Goal: Task Accomplishment & Management: Complete application form

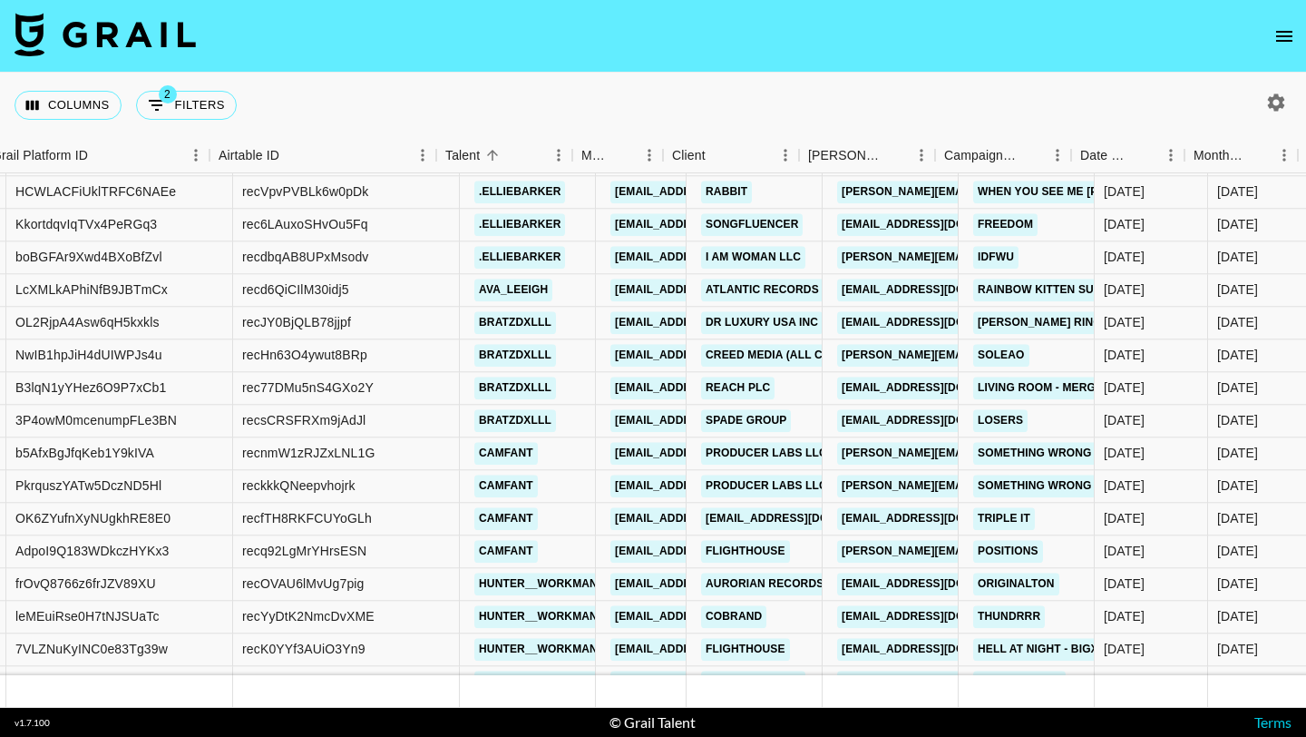
scroll to position [10624, 171]
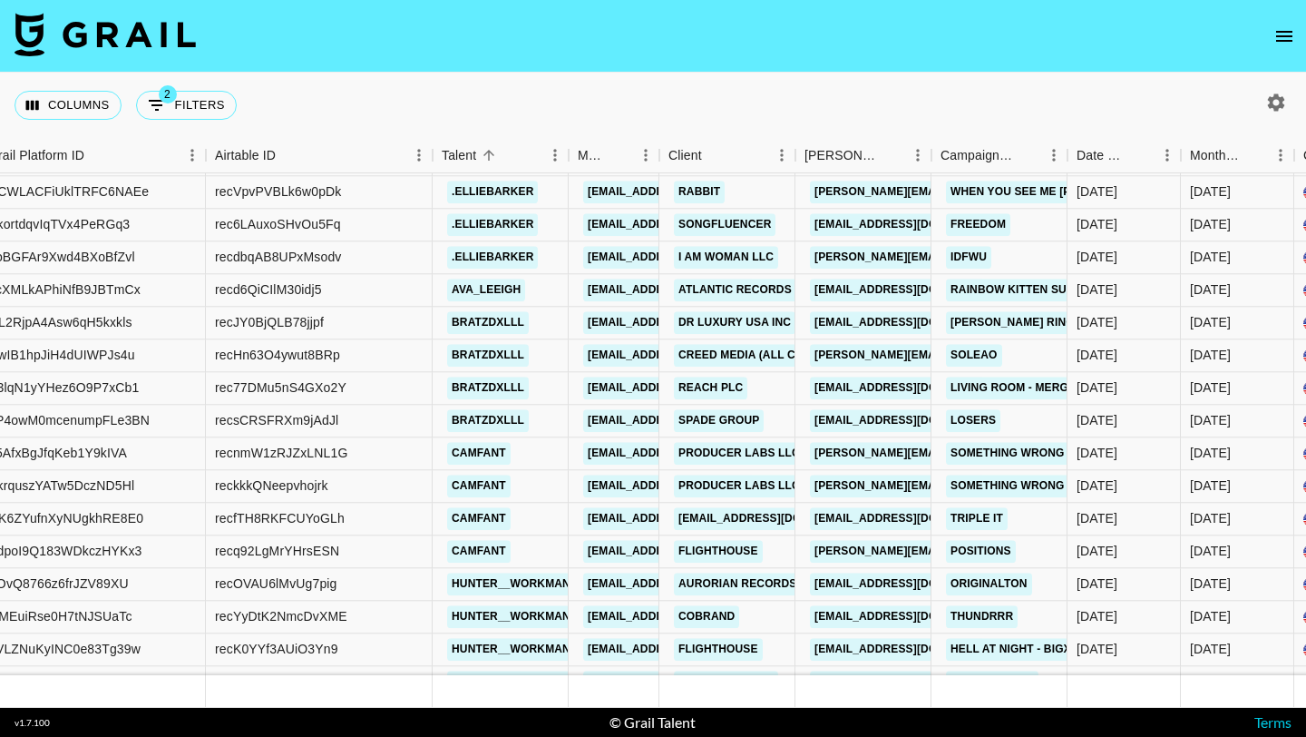
click at [1281, 20] on button "open drawer" at bounding box center [1284, 36] width 36 height 36
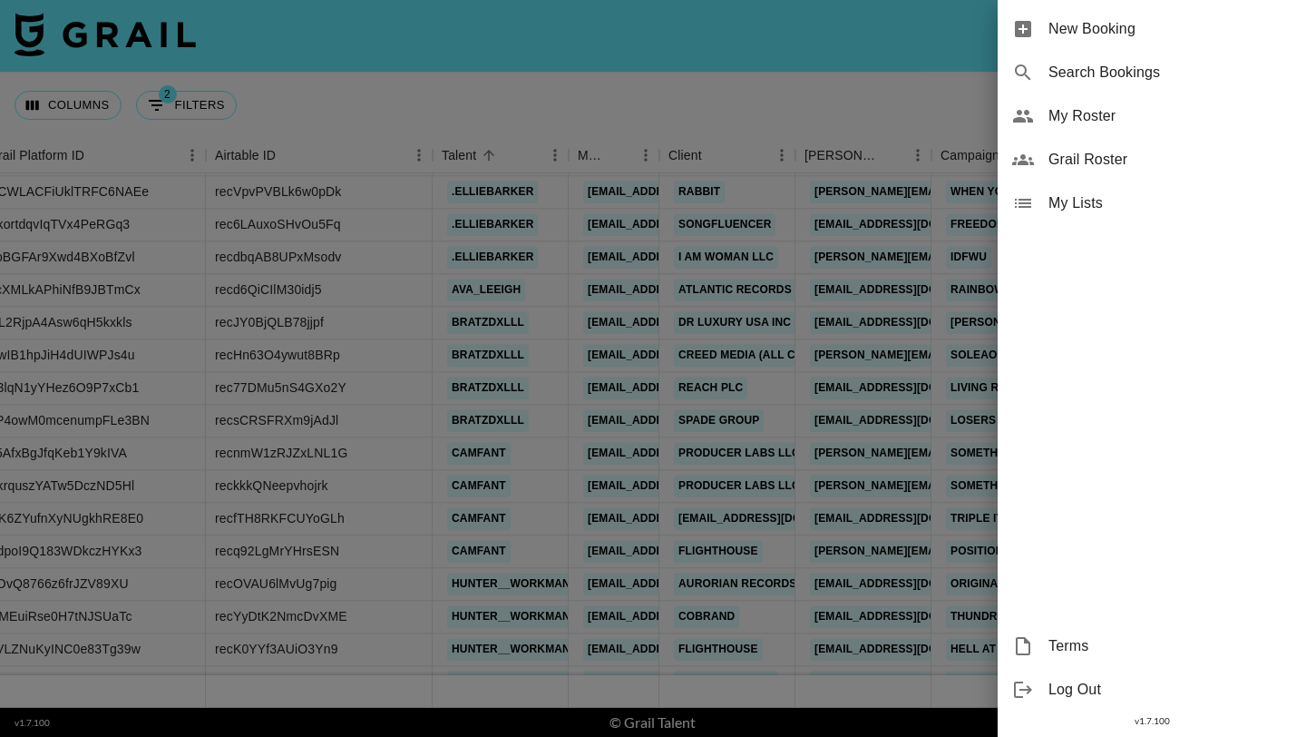
click at [1122, 13] on div "New Booking" at bounding box center [1152, 29] width 308 height 44
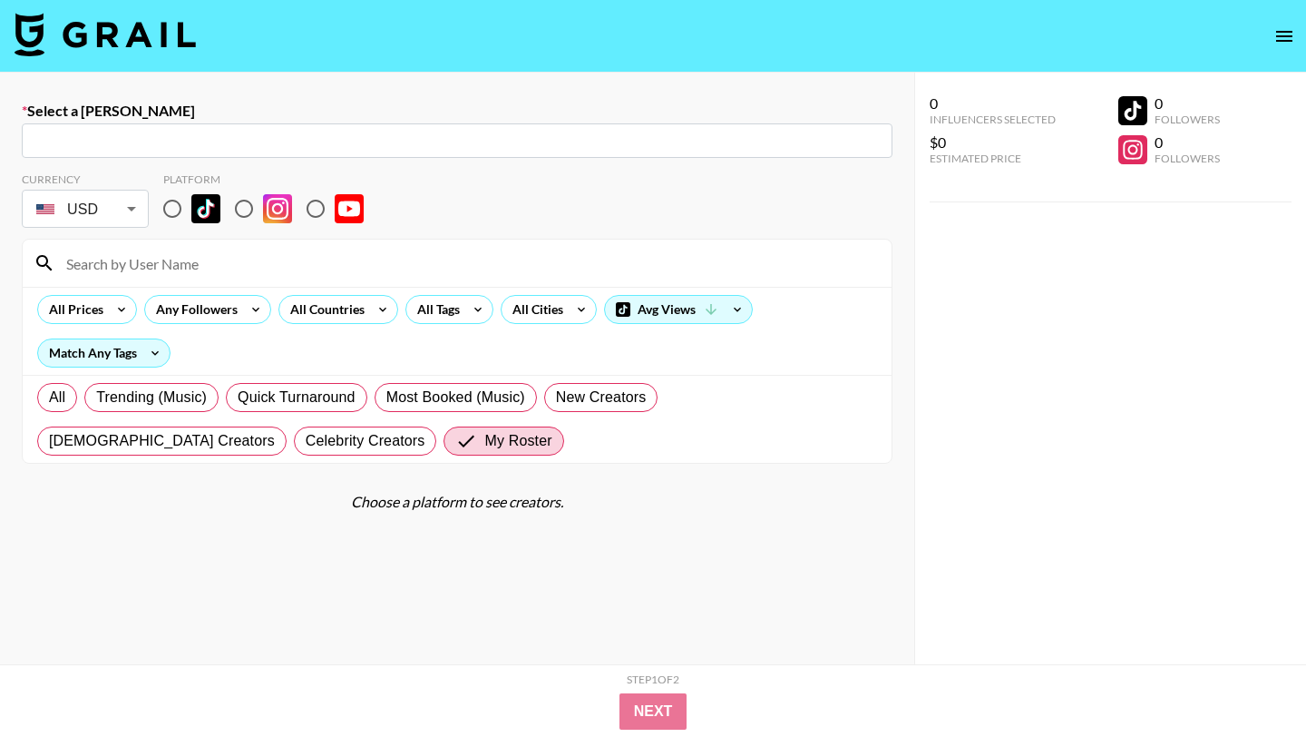
click at [491, 149] on input "text" at bounding box center [457, 141] width 849 height 21
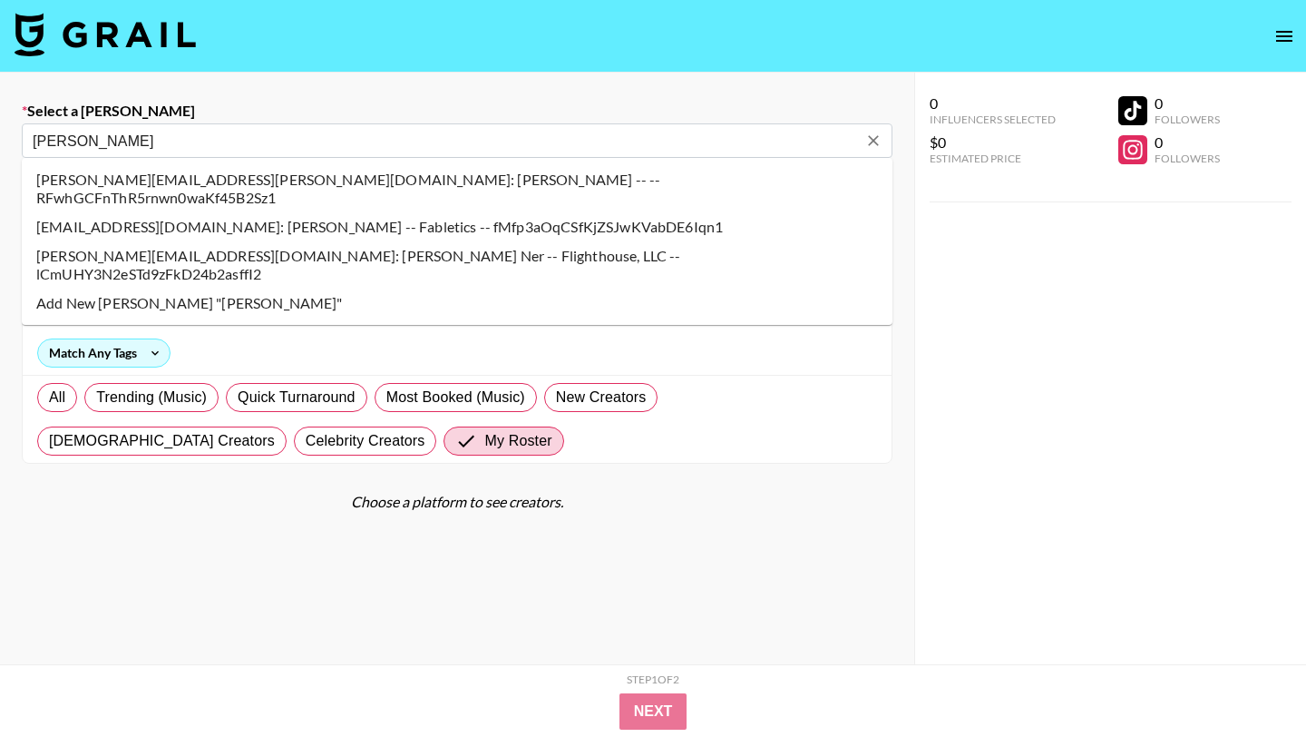
type input "[PERSON_NAME][EMAIL_ADDRESS][DOMAIN_NAME]: [PERSON_NAME] Ner -- Flighthouse, LL…"
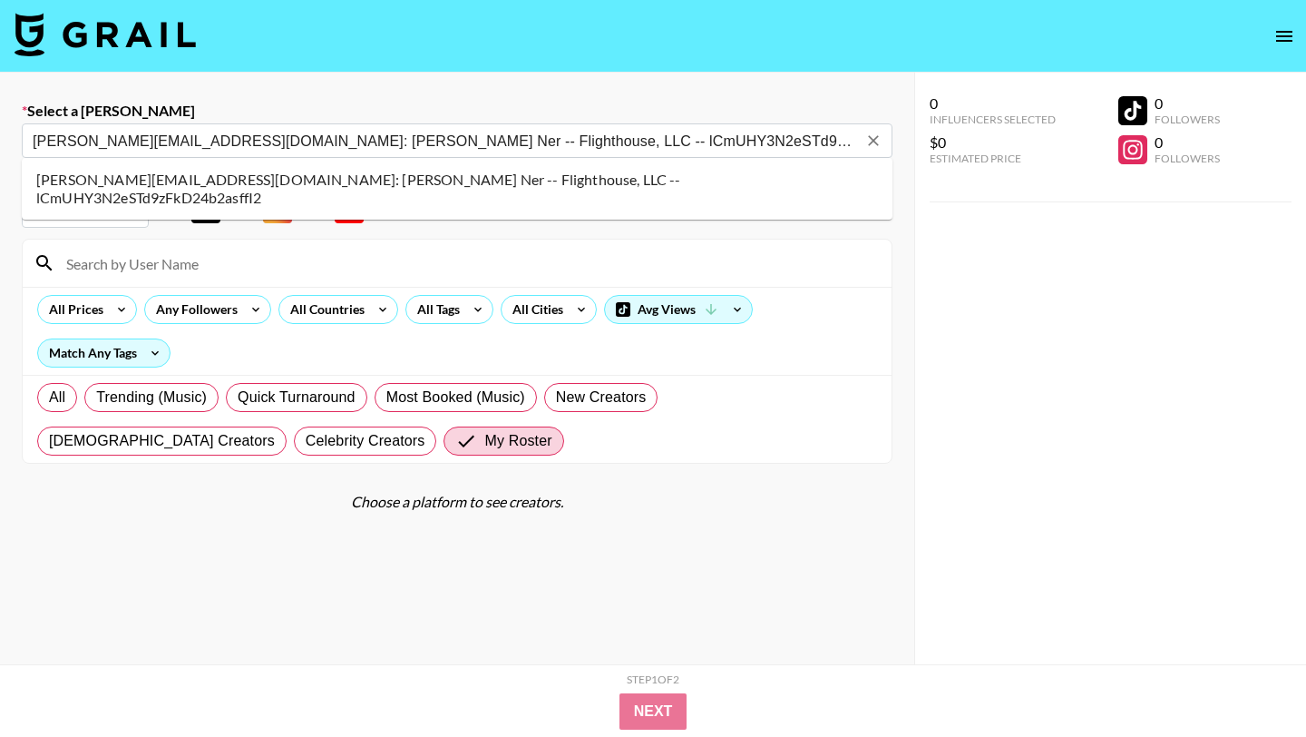
click at [239, 183] on li "[PERSON_NAME][EMAIL_ADDRESS][DOMAIN_NAME]: [PERSON_NAME] Ner -- Flighthouse, LL…" at bounding box center [457, 188] width 871 height 47
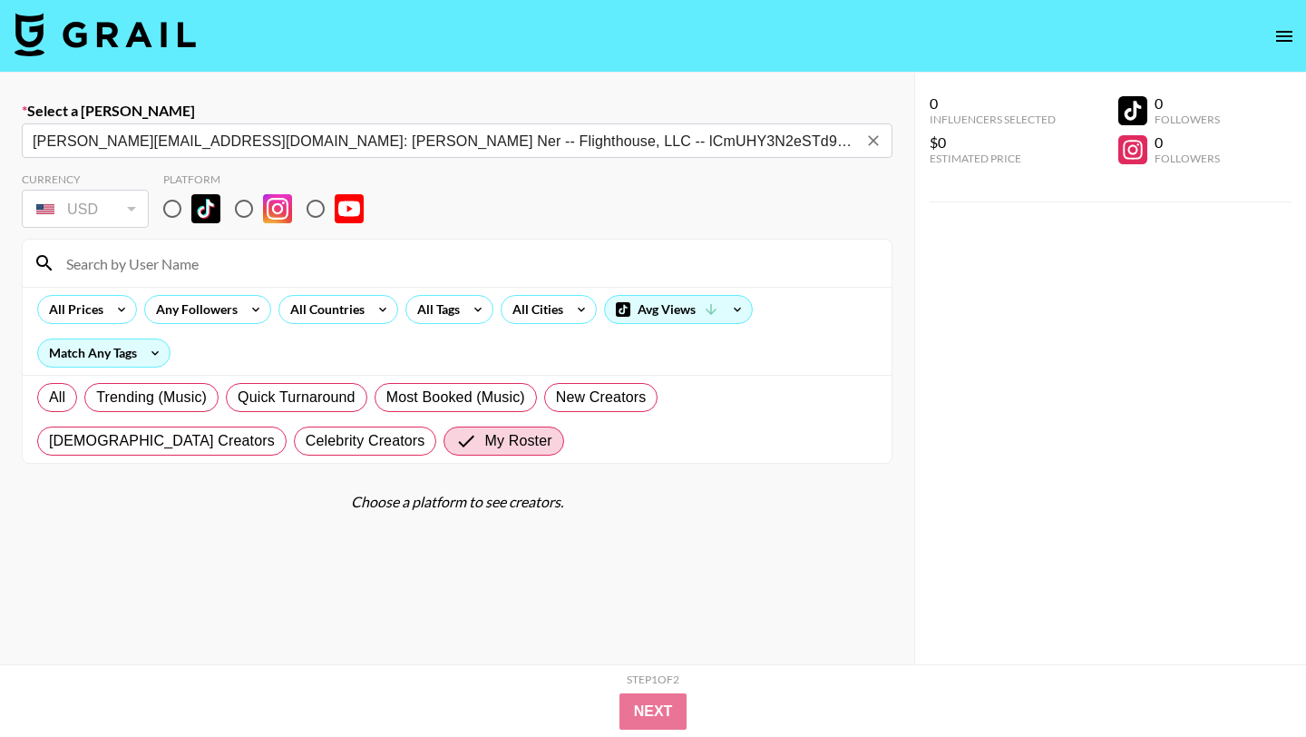
click at [165, 218] on input "radio" at bounding box center [172, 209] width 38 height 38
radio input "true"
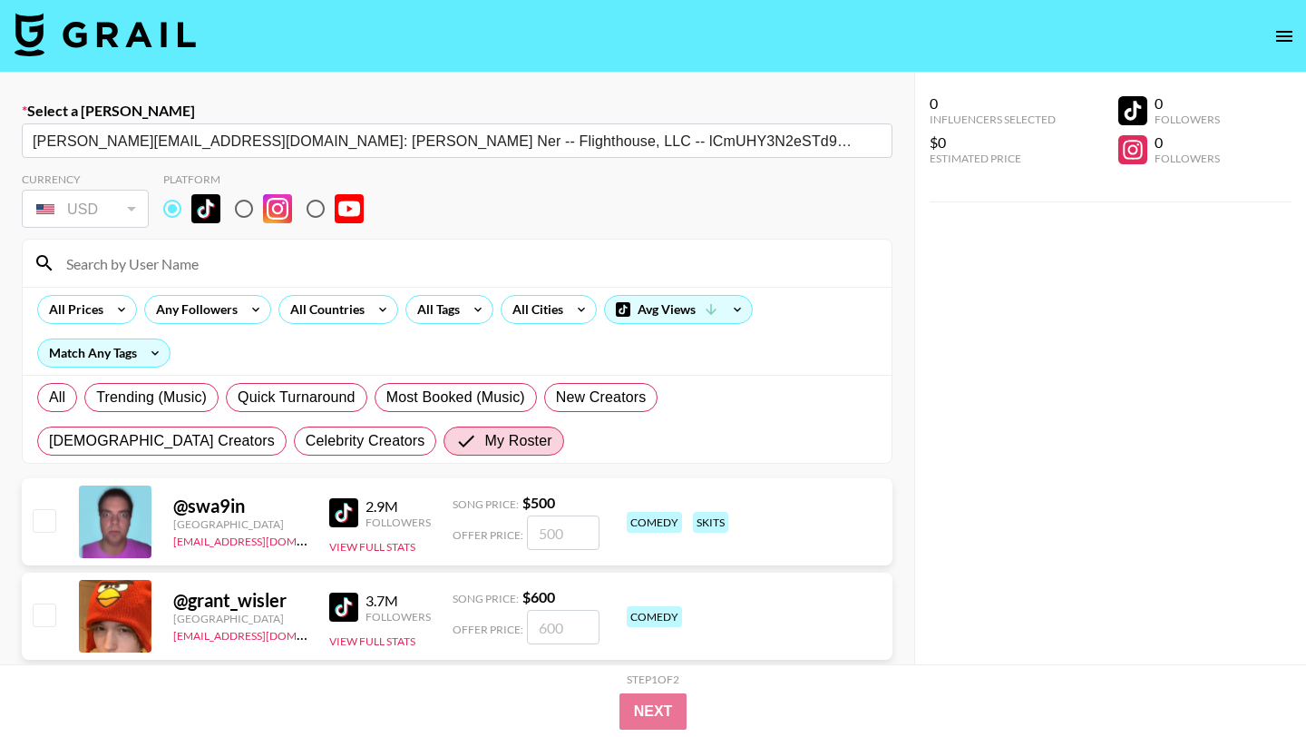
click at [174, 276] on input at bounding box center [468, 263] width 826 height 29
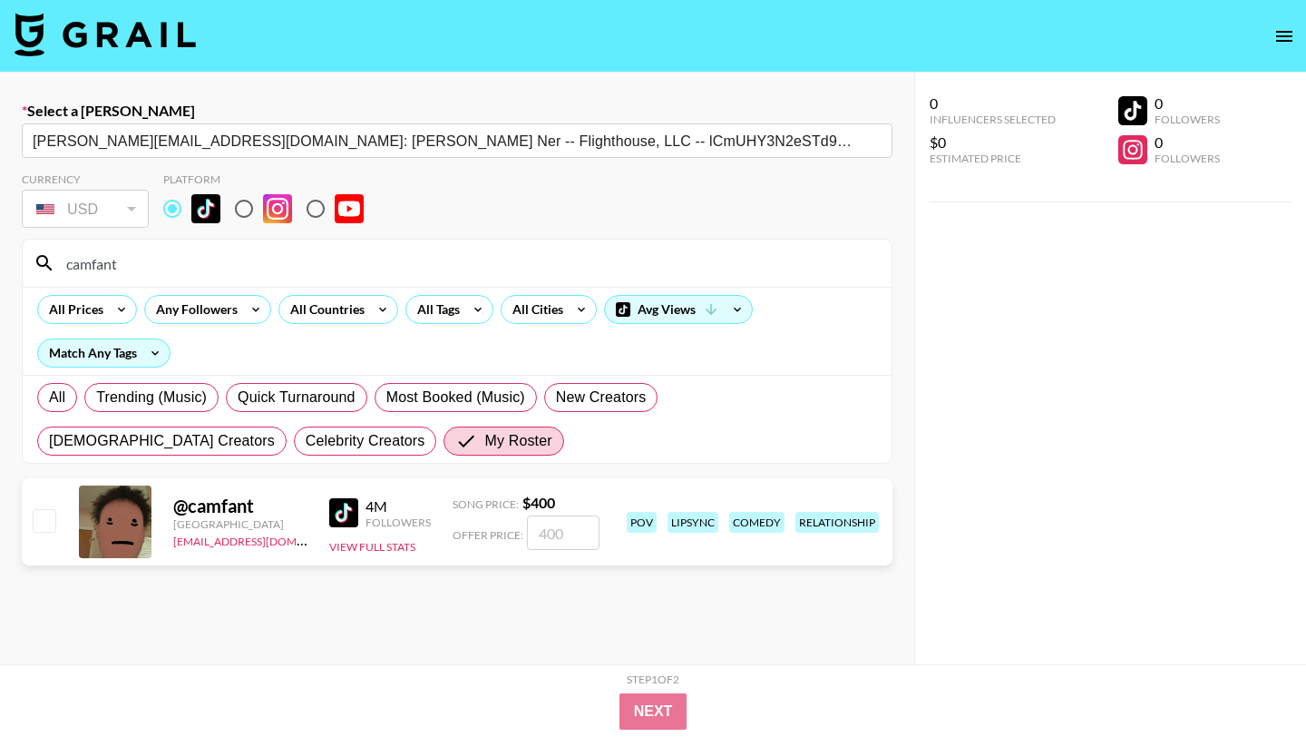
type input "camfant"
click at [50, 519] on input "checkbox" at bounding box center [44, 520] width 22 height 22
checkbox input "true"
type input "400"
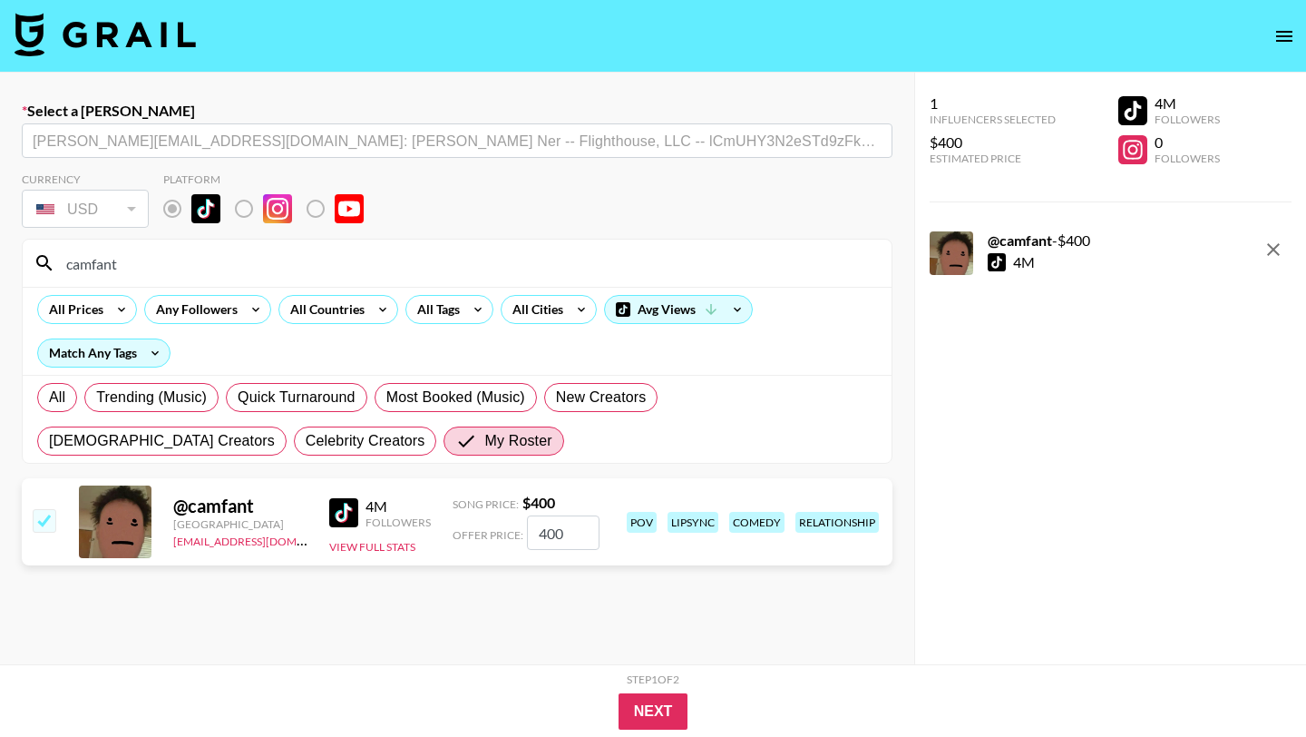
click at [689, 715] on div "Next" at bounding box center [653, 711] width 1016 height 36
click at [676, 715] on button "Next" at bounding box center [654, 711] width 70 height 36
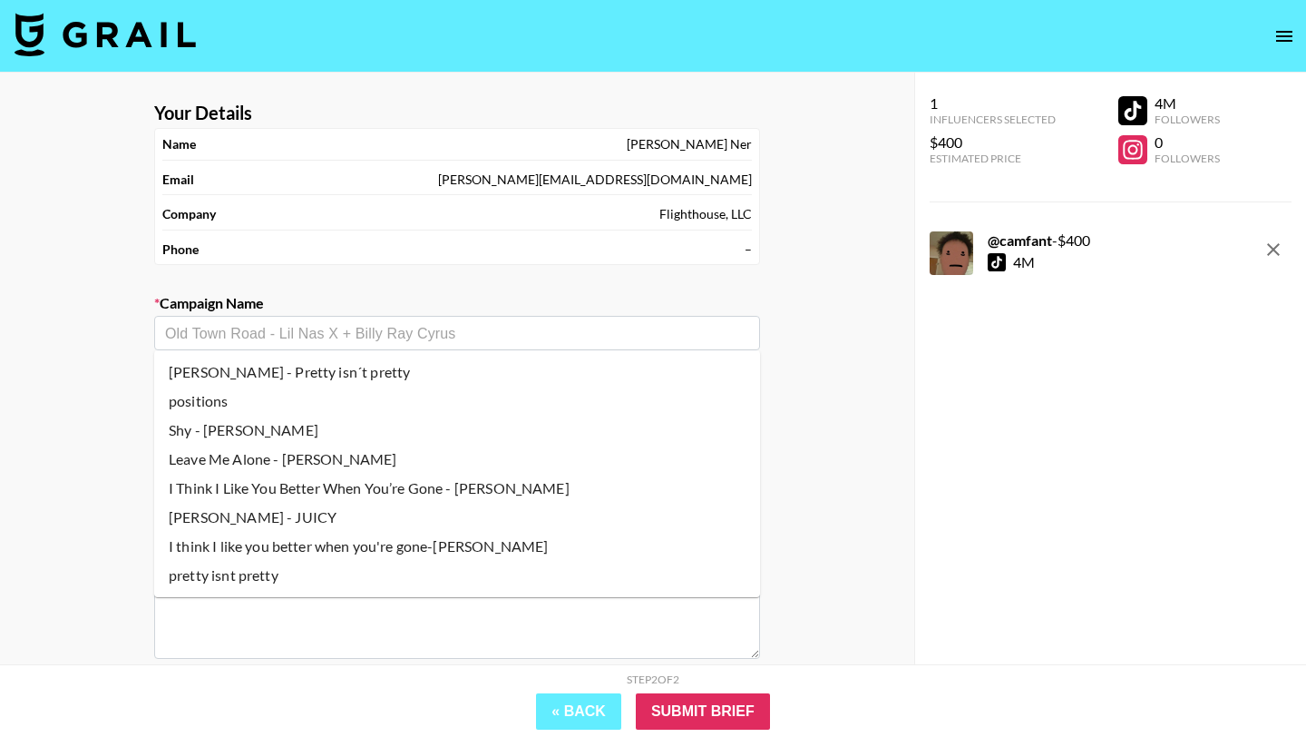
click at [410, 332] on input "text" at bounding box center [457, 333] width 584 height 21
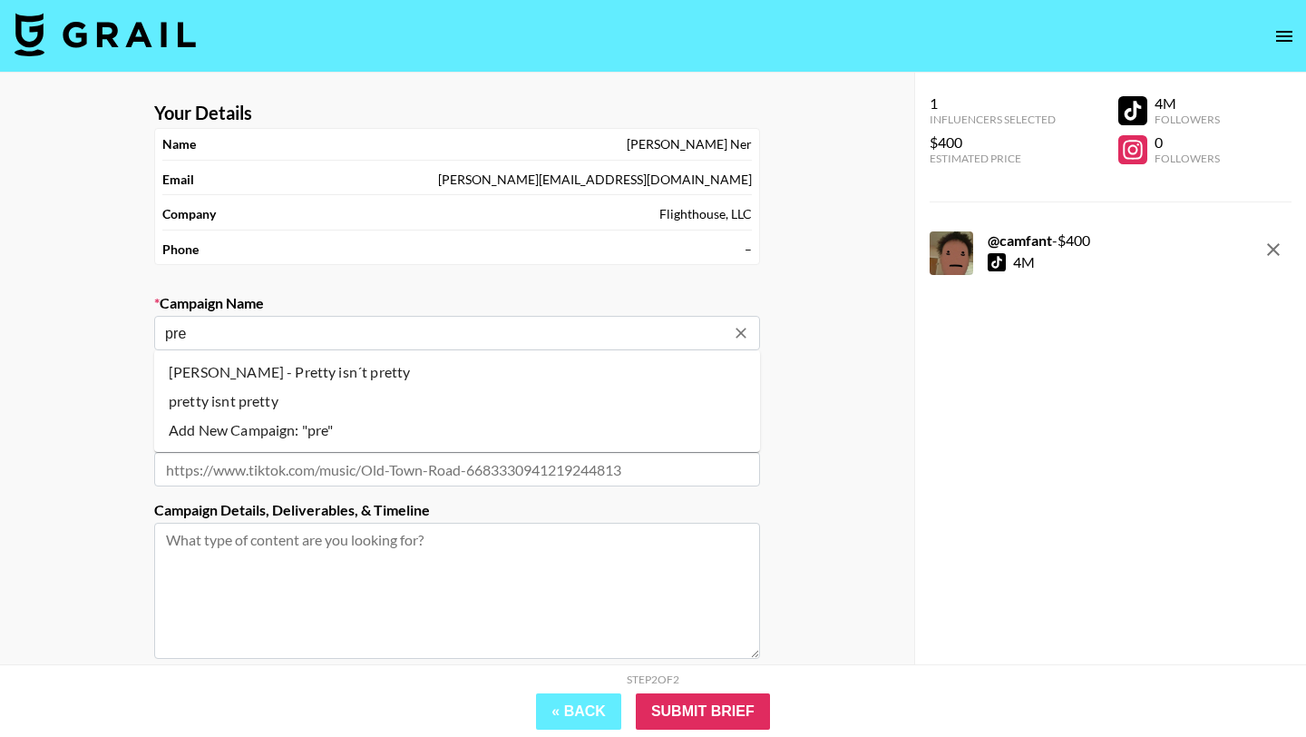
click at [380, 366] on li "[PERSON_NAME] - Pretty isn´t pretty" at bounding box center [457, 371] width 606 height 29
type input "[PERSON_NAME] - Pretty isn´t pretty"
type input "[URL][DOMAIN_NAME]"
type textarea "TikTok --"
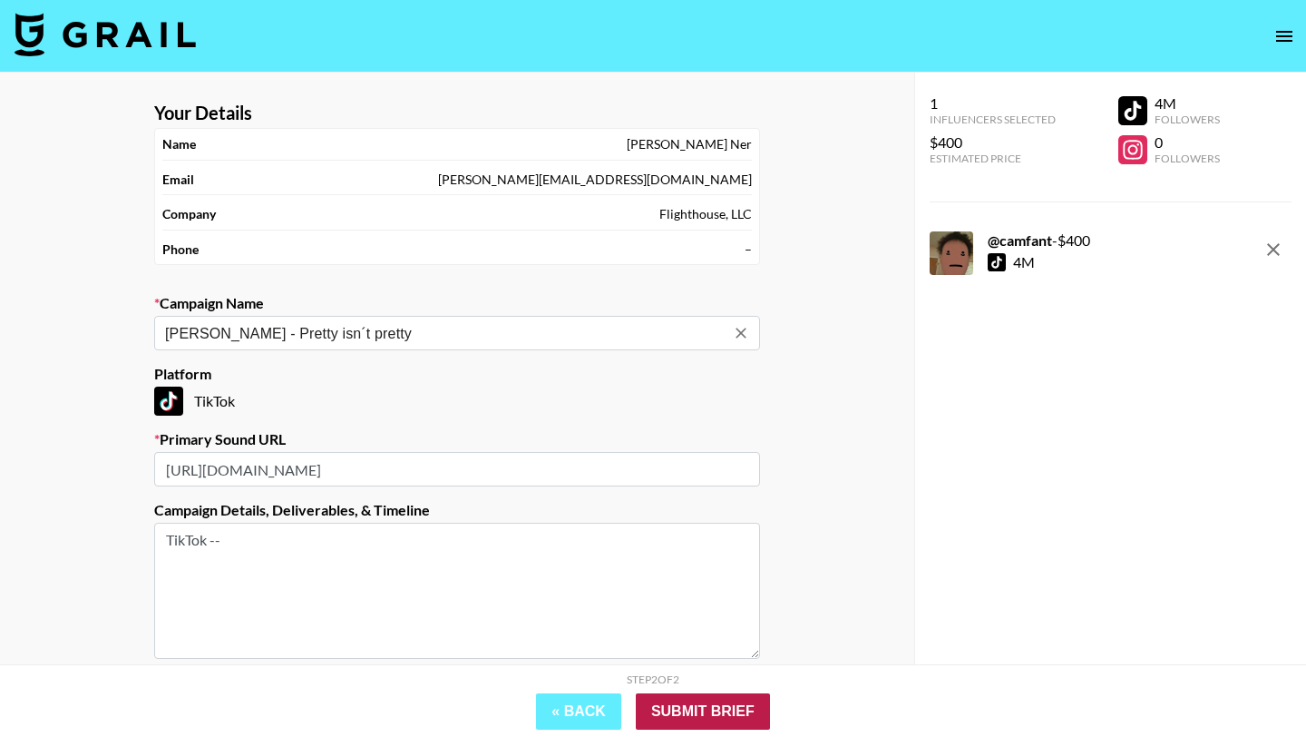
type input "[PERSON_NAME] - Pretty isn´t pretty"
click at [733, 711] on input "Submit Brief" at bounding box center [703, 711] width 134 height 36
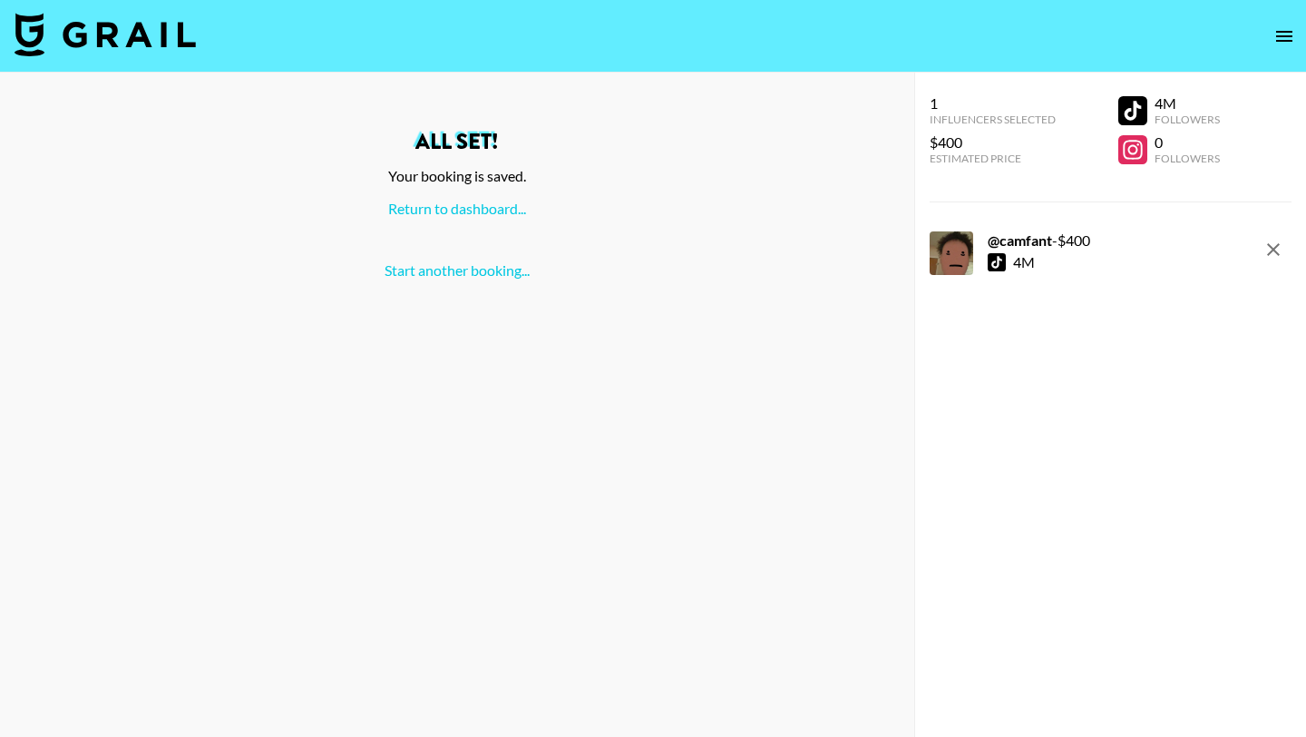
click at [432, 218] on div "All set! Your booking is saved. Return to dashboard... Start another booking..." at bounding box center [457, 205] width 885 height 149
click at [440, 212] on link "Return to dashboard..." at bounding box center [457, 208] width 138 height 17
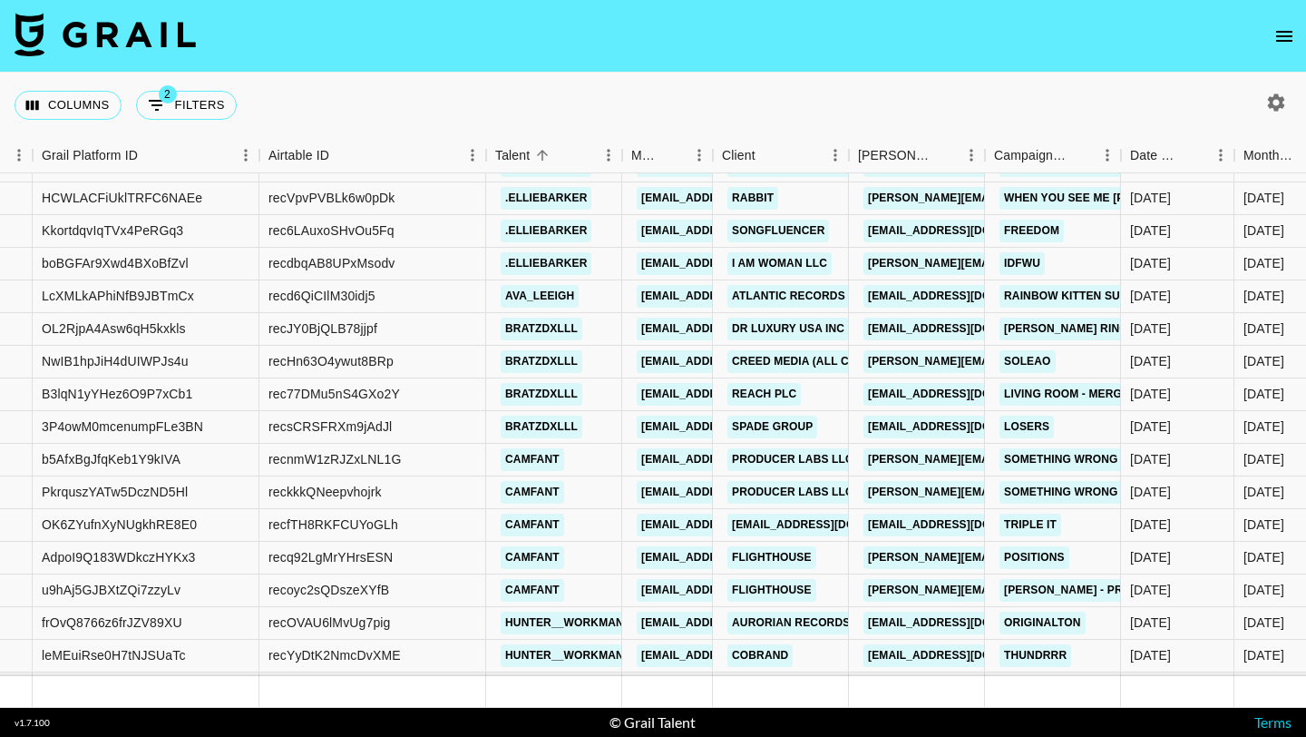
scroll to position [10618, 273]
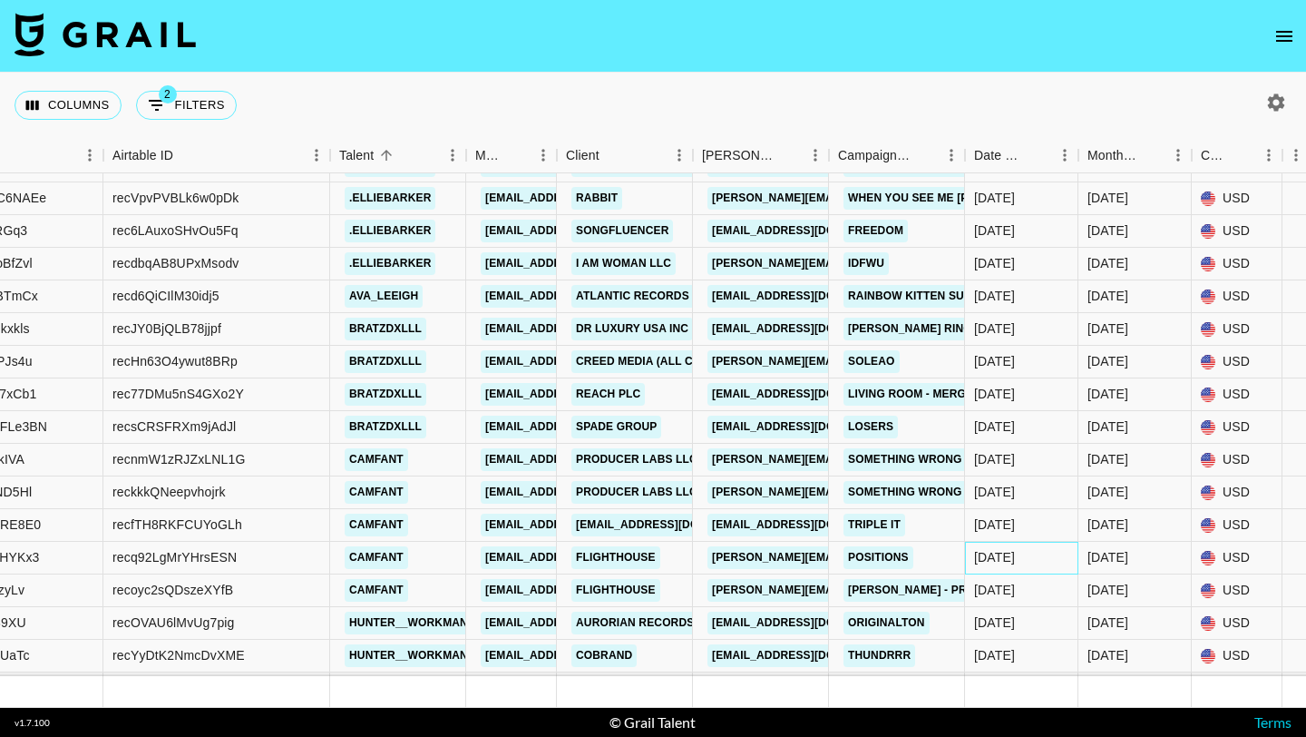
click at [1012, 555] on div "9/9/2025" at bounding box center [994, 557] width 41 height 18
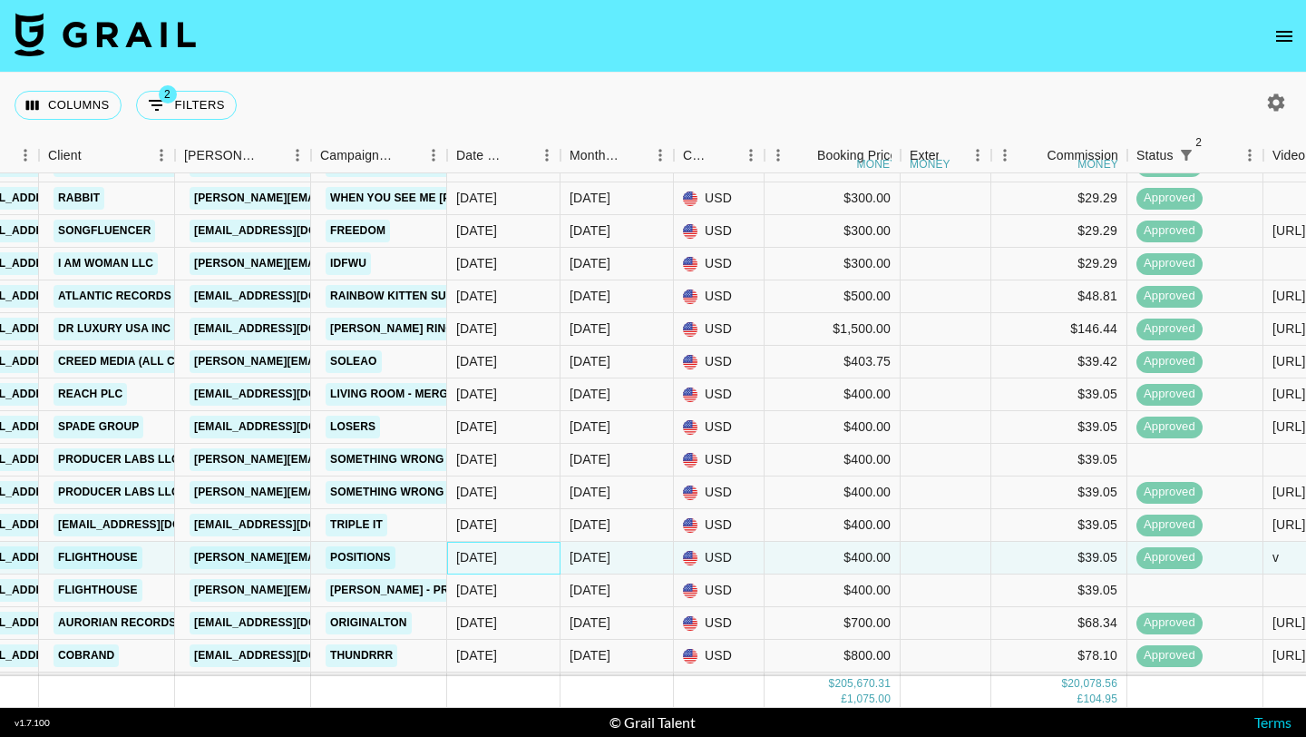
scroll to position [10618, 489]
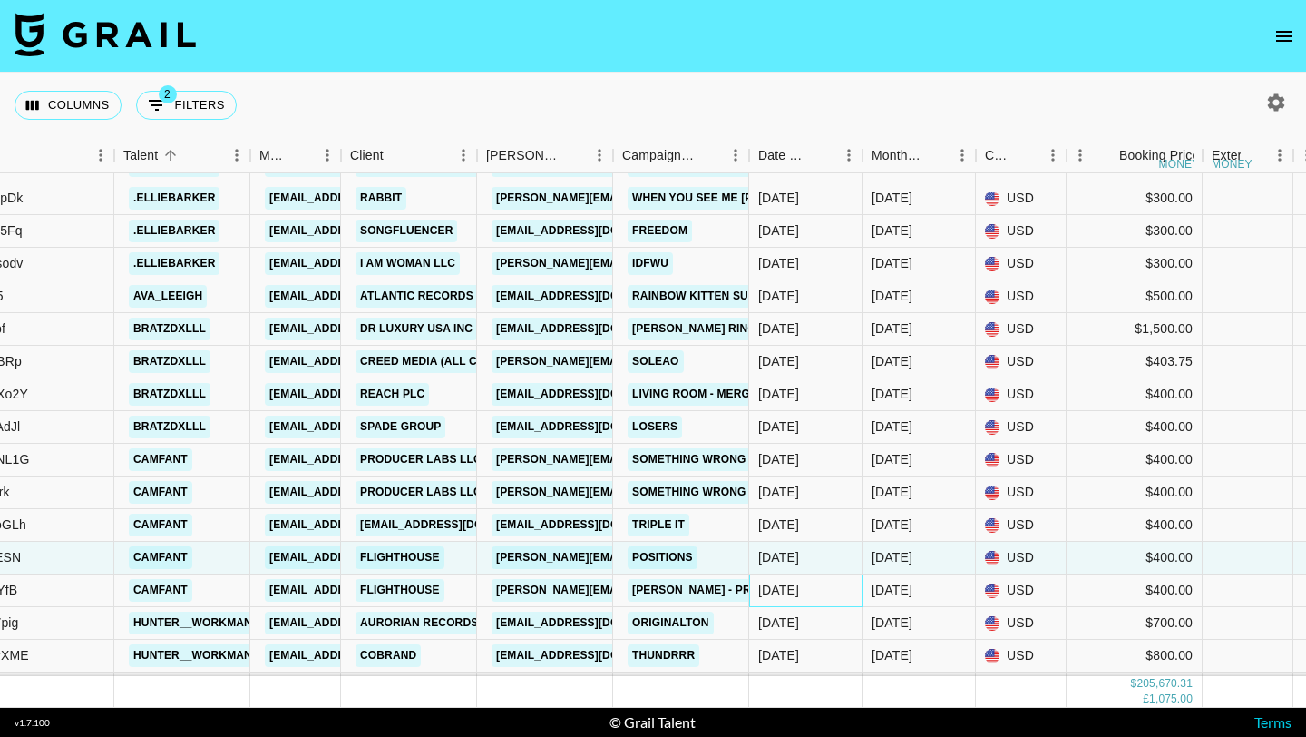
click at [799, 594] on div "9/15/2025" at bounding box center [778, 590] width 41 height 18
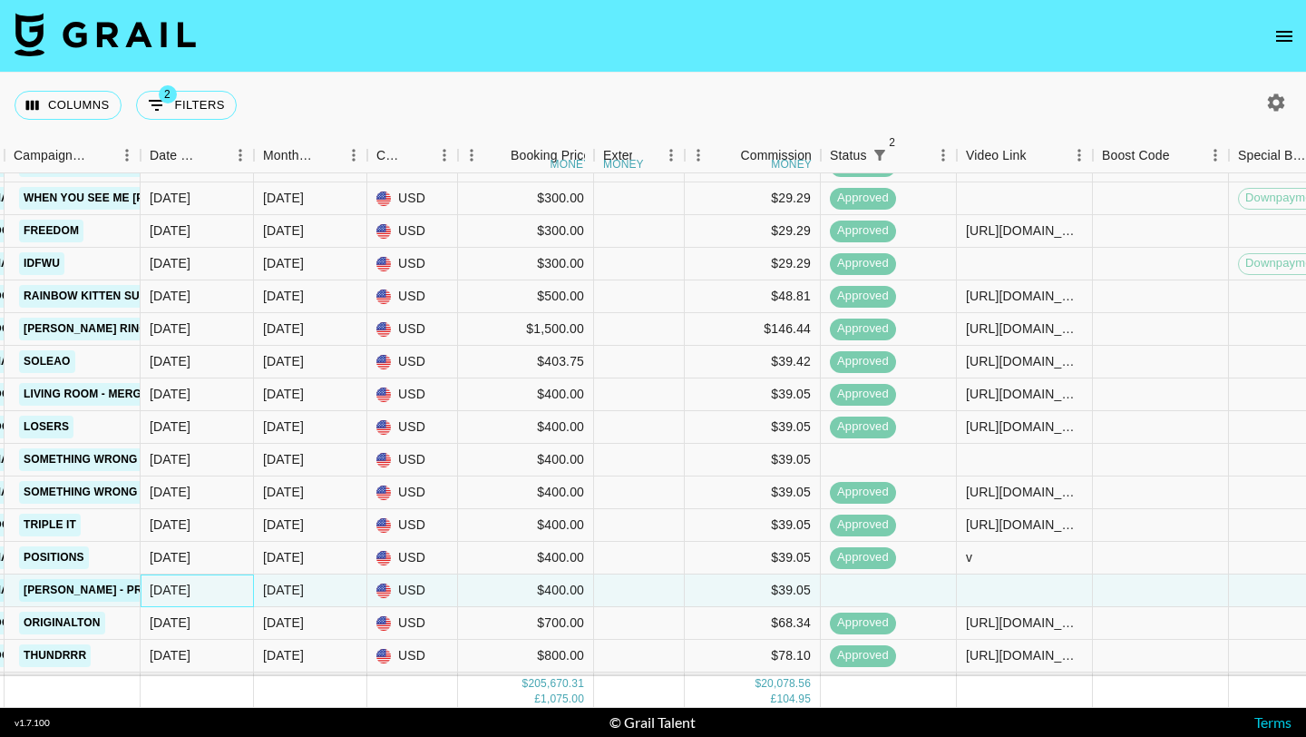
scroll to position [10618, 1390]
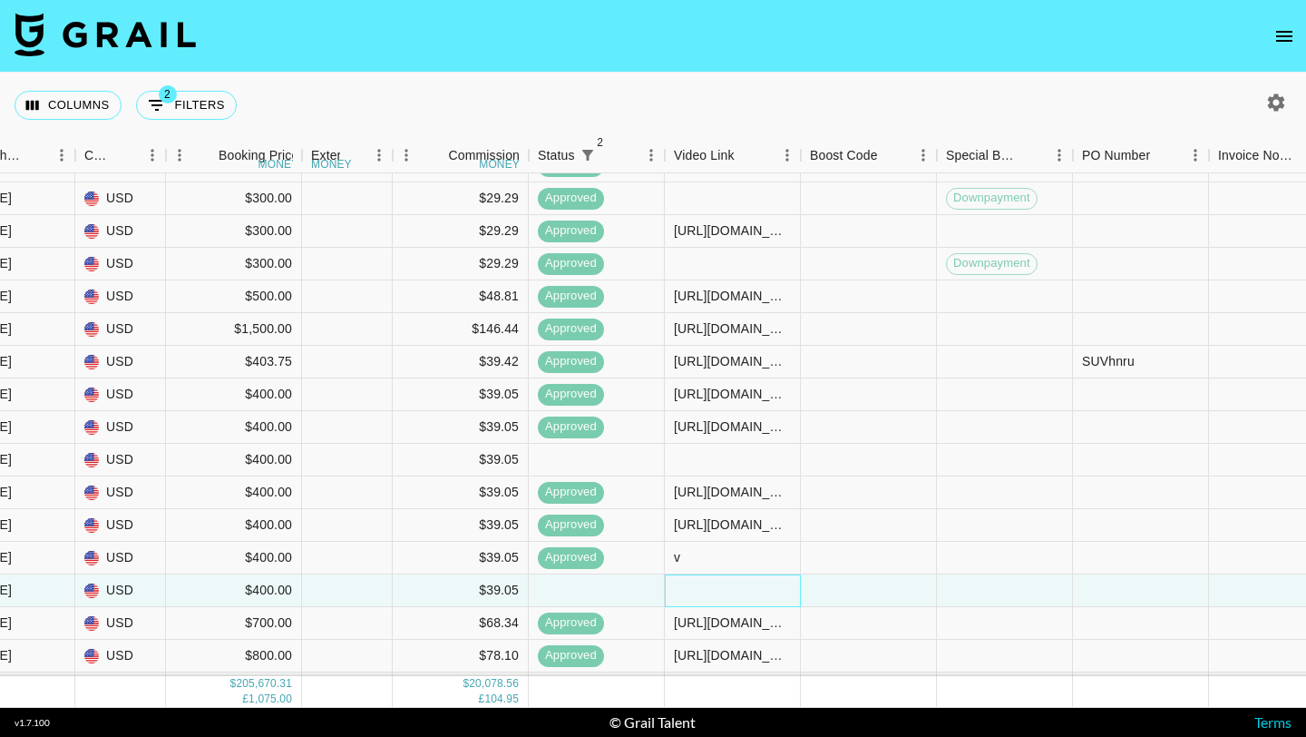
click at [739, 597] on div at bounding box center [733, 590] width 136 height 33
type input "https://www.tiktok.com/@camfant/video/7548733248059346206?_r=1&_t=ZP-8zg8UQAwJuo"
click at [846, 597] on div at bounding box center [869, 590] width 136 height 33
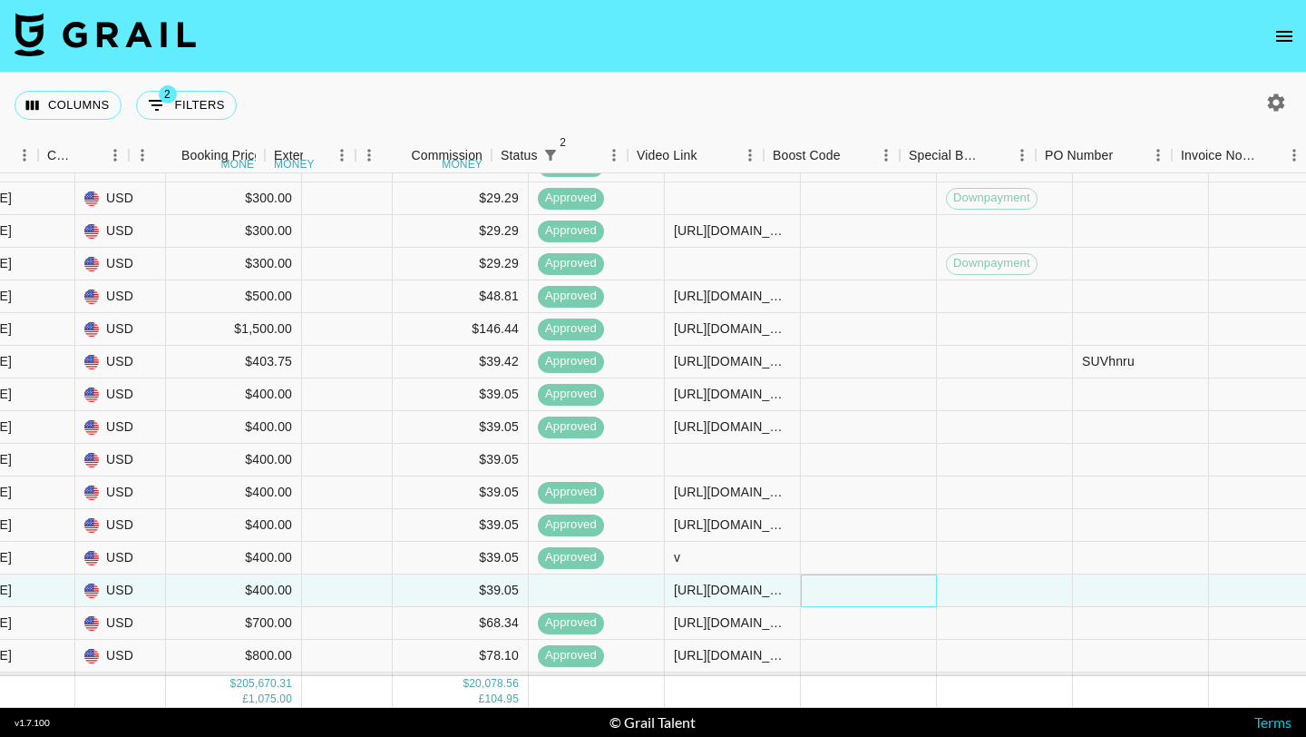
scroll to position [10618, 2182]
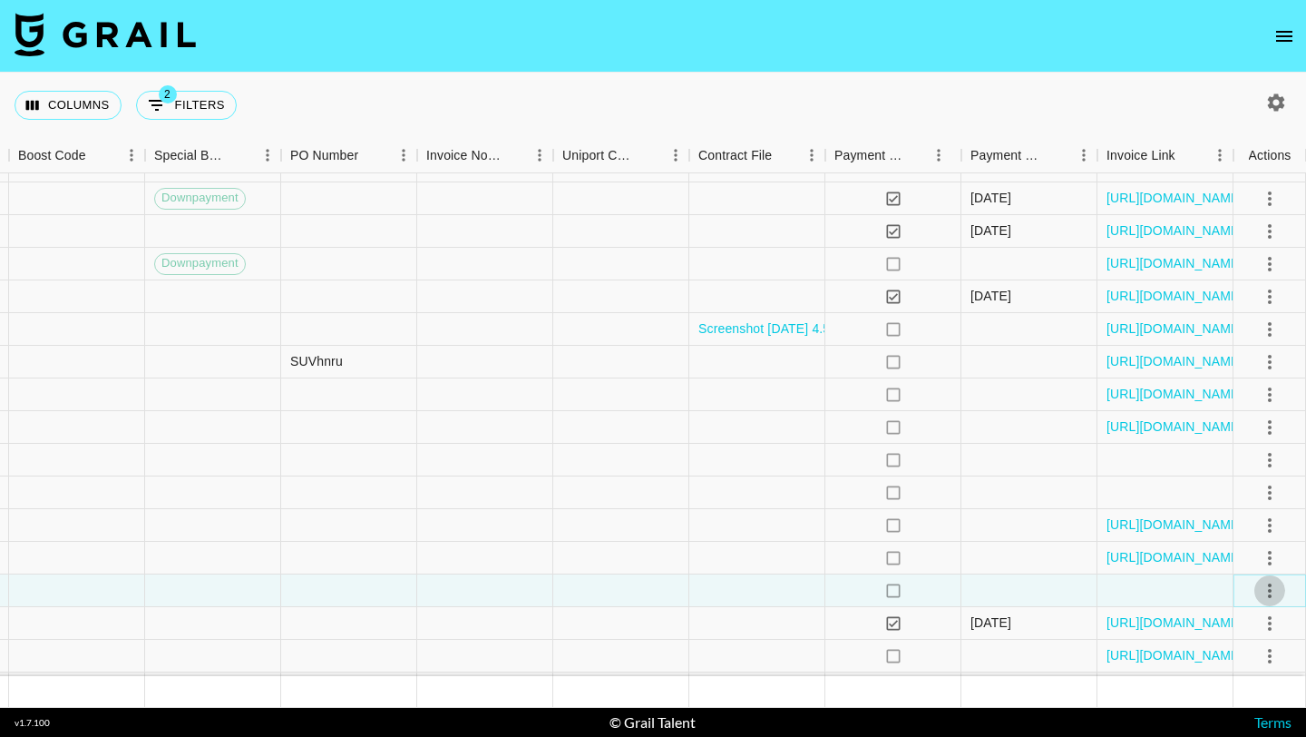
click at [1273, 589] on icon "select merge strategy" at bounding box center [1270, 591] width 22 height 22
click at [1233, 571] on ul "Confirm Decline Draft Created Cancel Approve" at bounding box center [1247, 485] width 118 height 178
click at [1237, 542] on div "Approve" at bounding box center [1230, 551] width 55 height 22
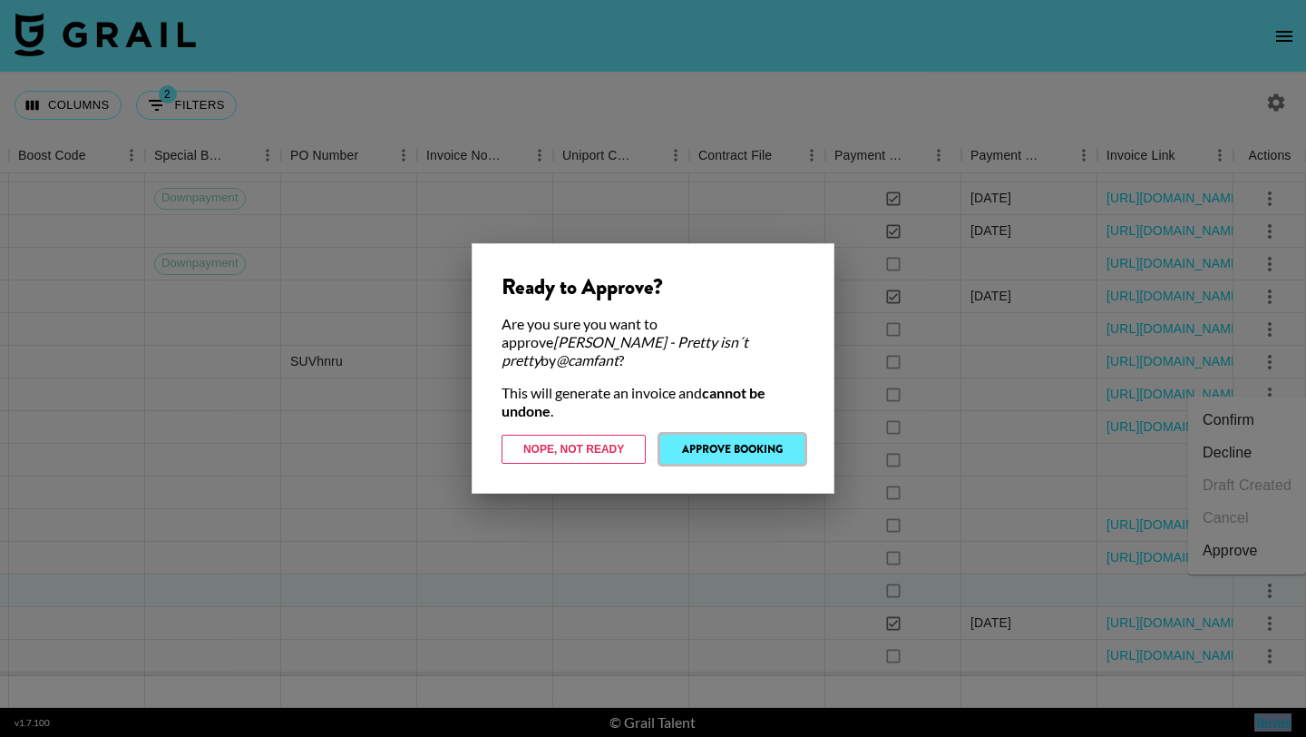
click at [770, 444] on button "Approve Booking" at bounding box center [732, 449] width 144 height 29
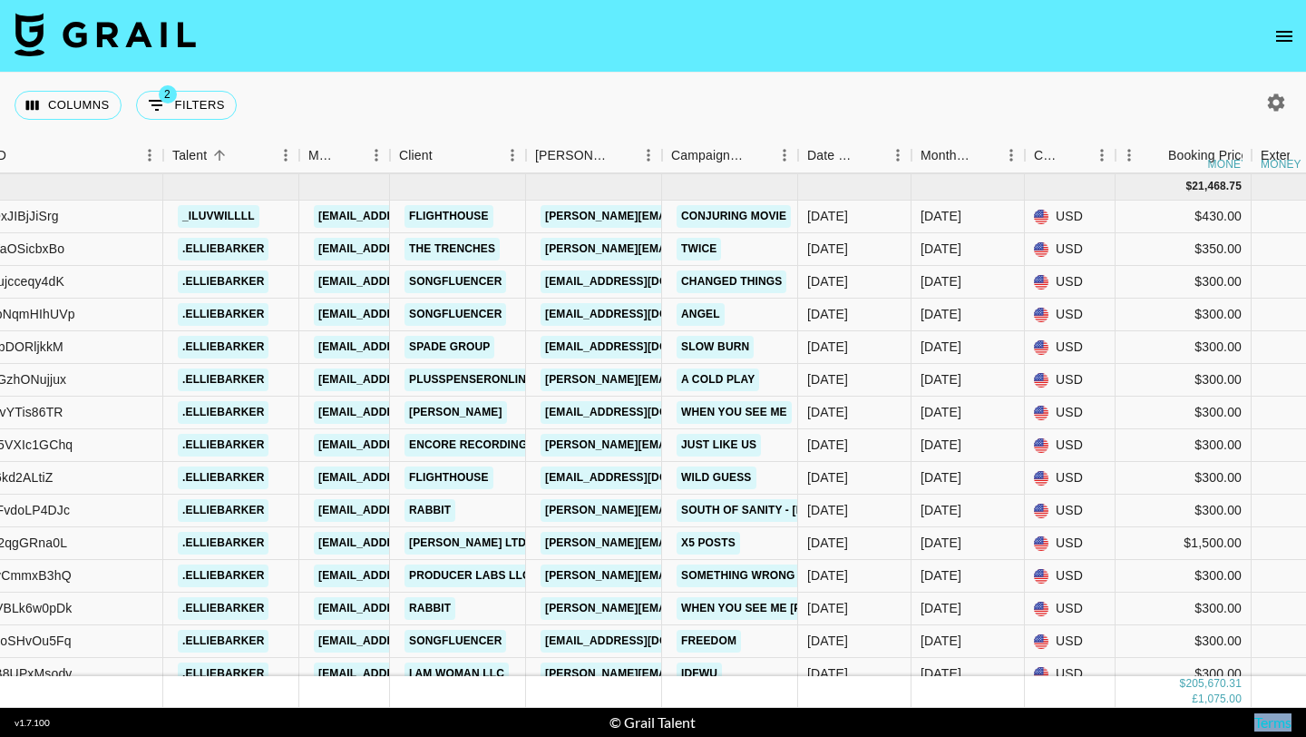
scroll to position [10199, 438]
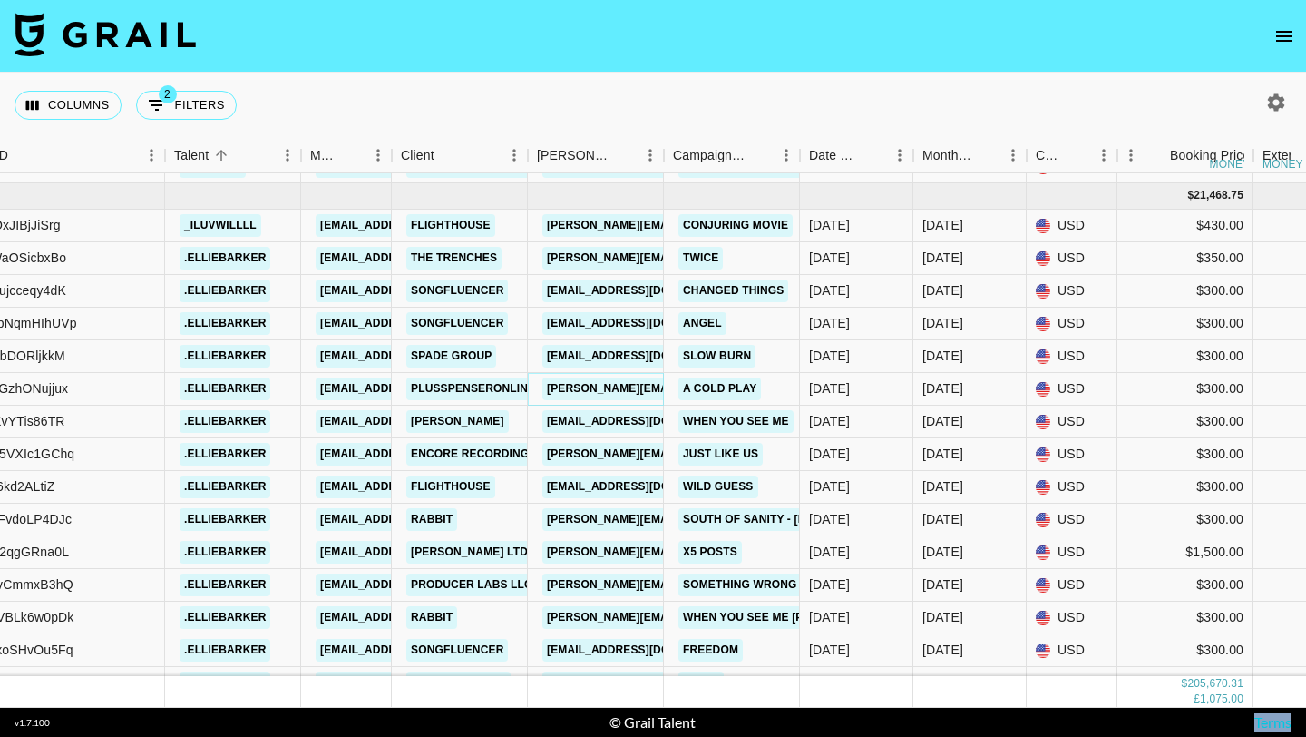
click at [574, 394] on link "spencer@plusspenceronline.com" at bounding box center [690, 388] width 296 height 23
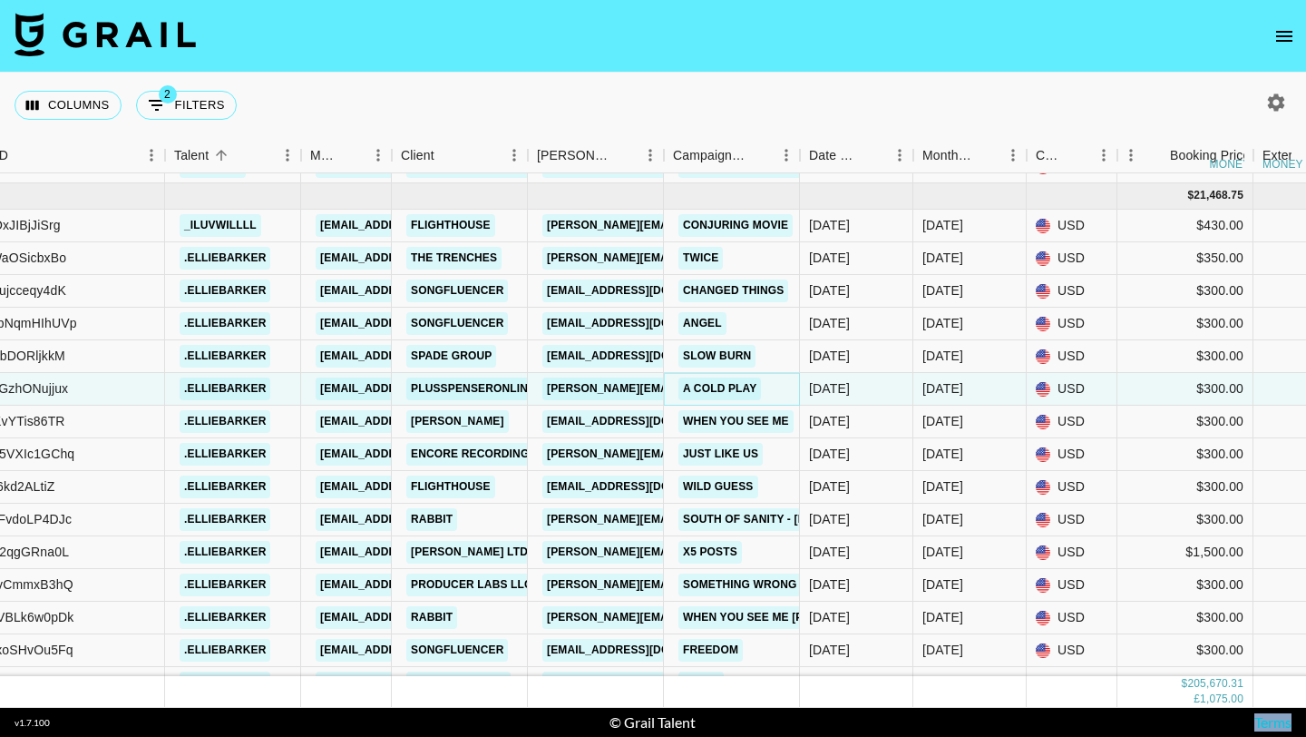
click at [734, 392] on link "A COLD PLAY" at bounding box center [720, 388] width 83 height 23
click at [463, 392] on link "plusspenseronline" at bounding box center [472, 388] width 133 height 23
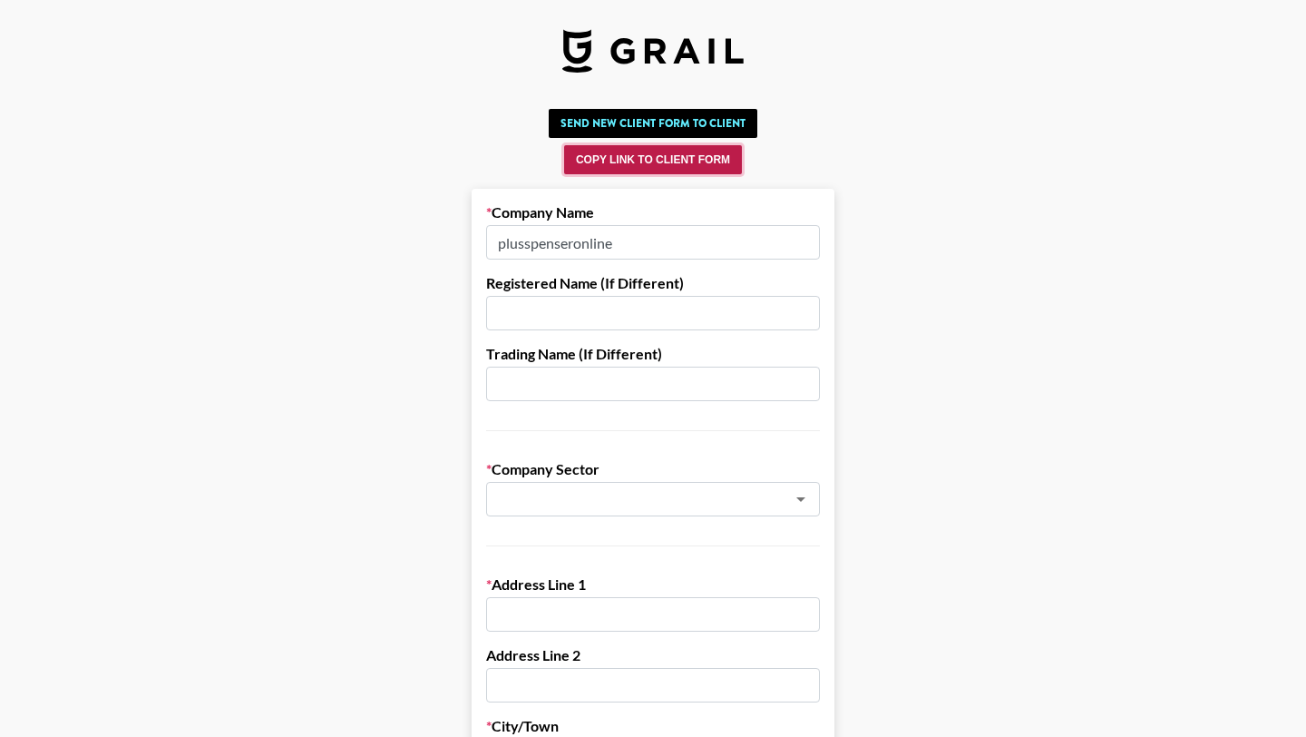
click at [652, 171] on button "Copy Link to Client Form" at bounding box center [653, 159] width 178 height 29
